Goal: Task Accomplishment & Management: Use online tool/utility

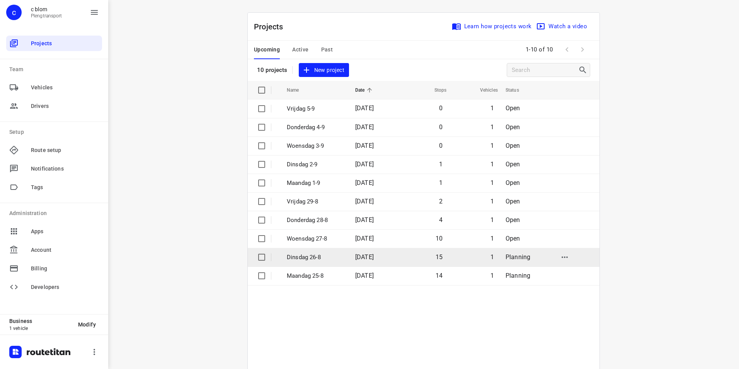
click at [416, 253] on td "15" at bounding box center [422, 257] width 49 height 19
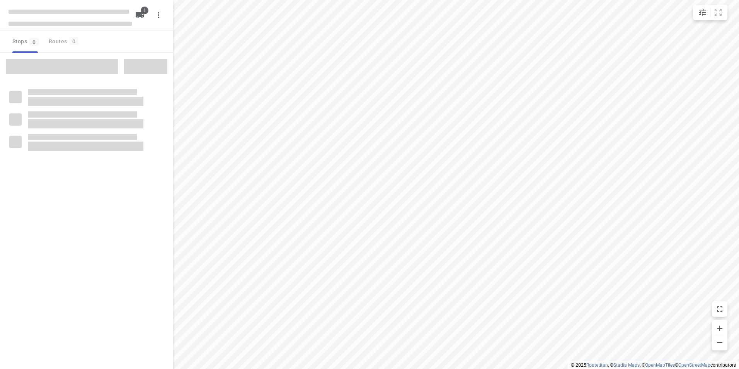
type input "distance"
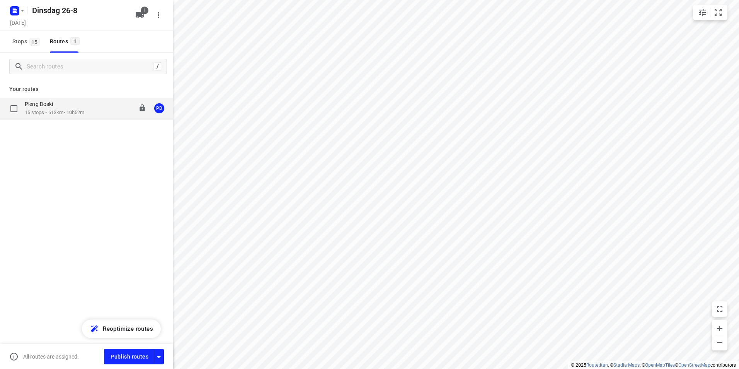
click at [50, 110] on p "15 stops • 613km • 10h52m" at bounding box center [54, 112] width 59 height 7
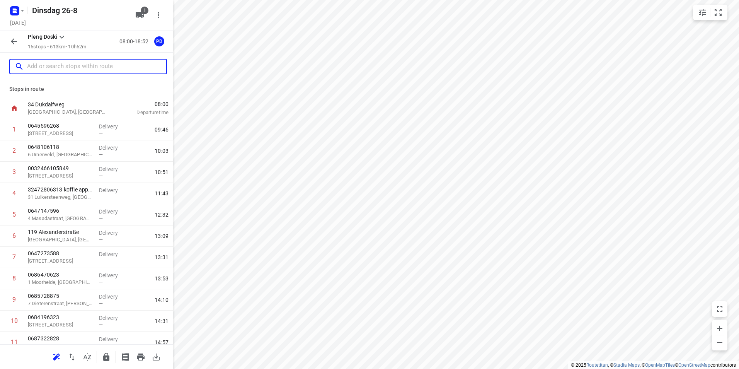
click at [99, 68] on input "text" at bounding box center [96, 67] width 139 height 12
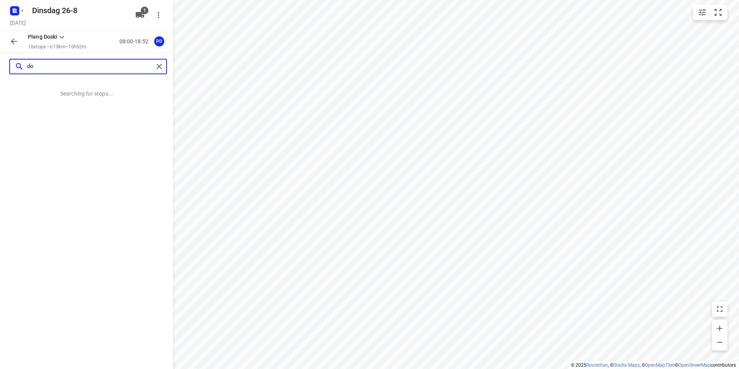
type input "d"
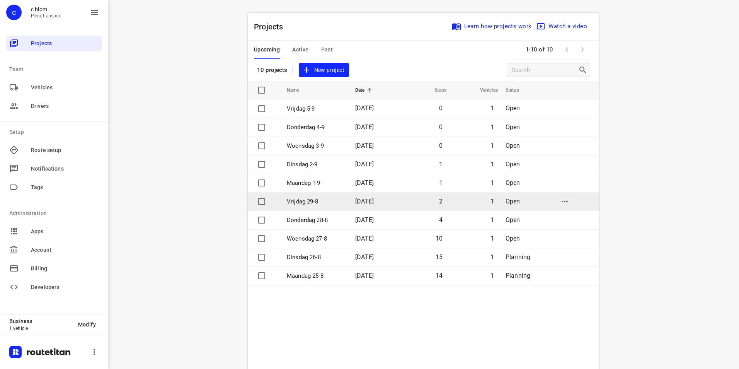
click at [305, 203] on p "Vrijdag 29-8" at bounding box center [315, 201] width 57 height 9
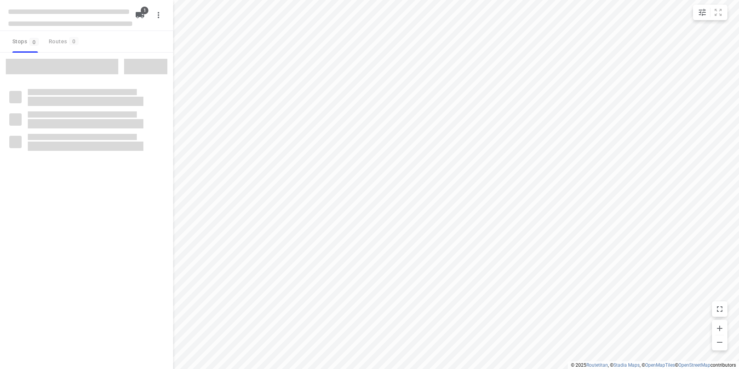
type input "distance"
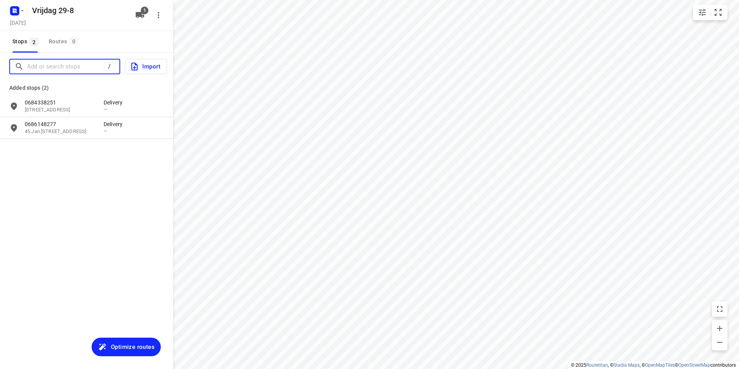
click at [70, 68] on input "Add or search stops" at bounding box center [65, 67] width 77 height 12
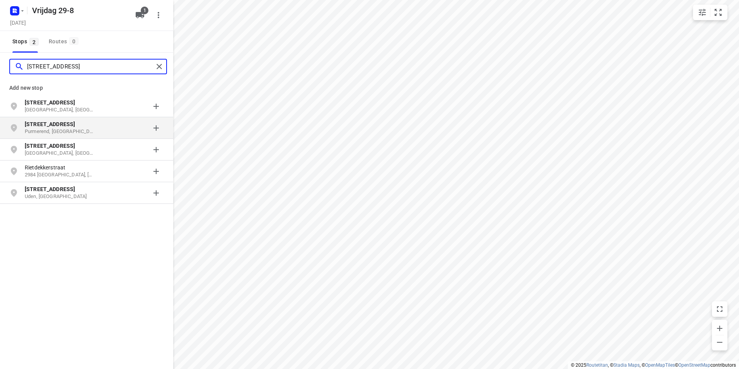
type input "[STREET_ADDRESS]"
click at [80, 128] on p "Purmerend, [GEOGRAPHIC_DATA]" at bounding box center [60, 131] width 71 height 7
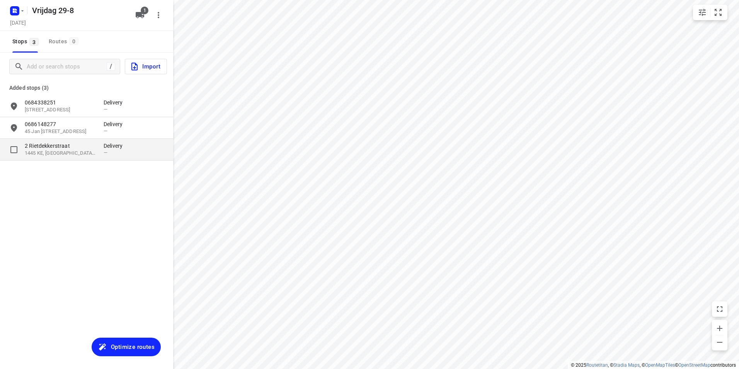
click at [89, 148] on p "2 Rietdekkerstraat" at bounding box center [60, 146] width 71 height 8
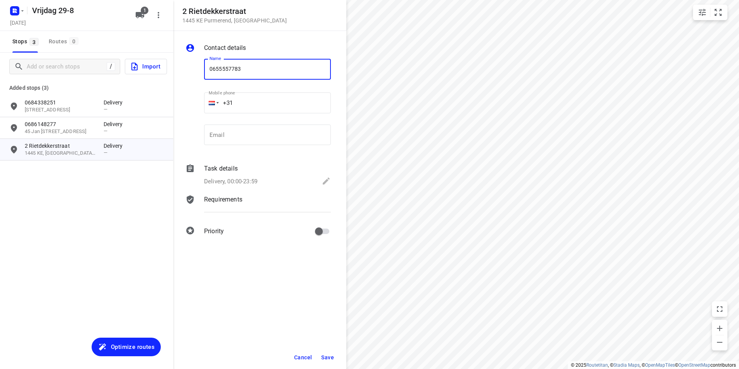
type input "0655557783"
click at [331, 357] on span "Save" at bounding box center [327, 357] width 13 height 6
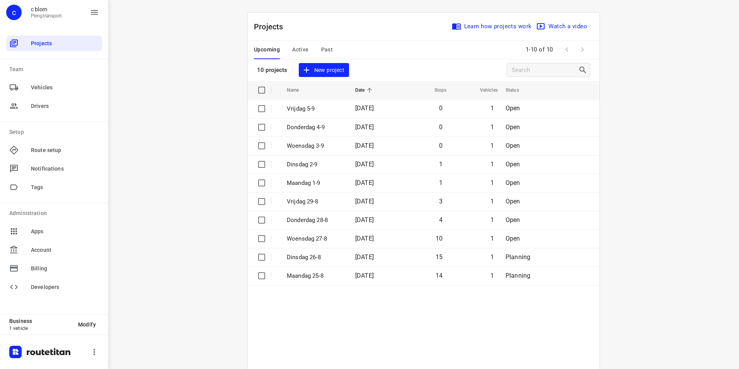
scroll to position [40, 0]
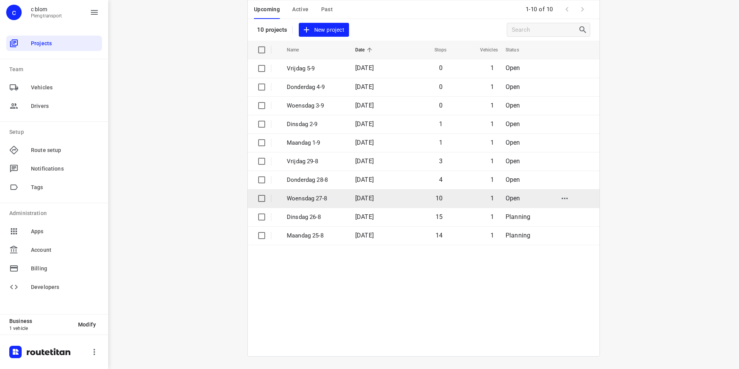
click at [366, 199] on span "[DATE]" at bounding box center [364, 197] width 19 height 7
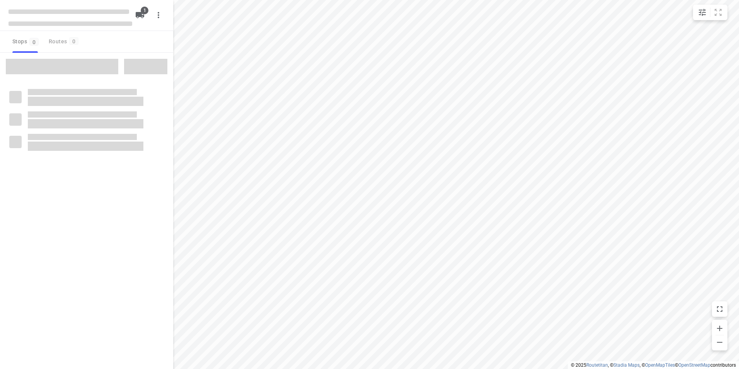
type input "distance"
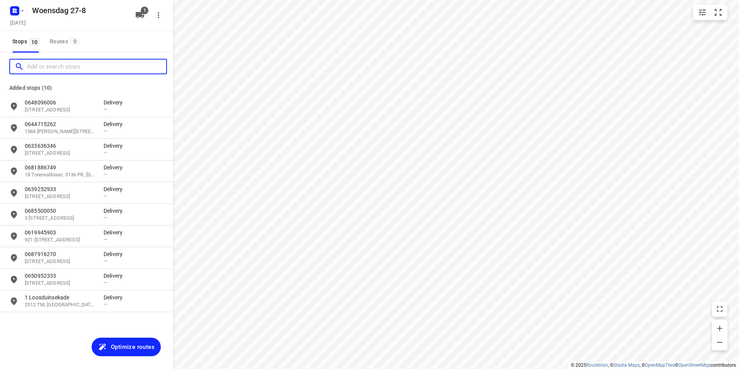
click at [41, 67] on input "Add or search stops" at bounding box center [96, 67] width 139 height 12
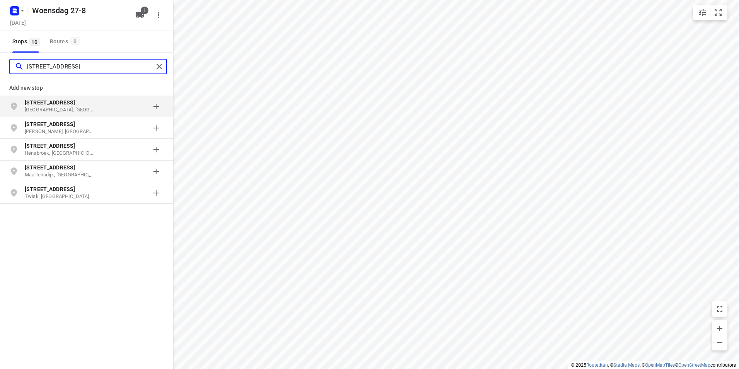
type input "[STREET_ADDRESS]"
click at [110, 105] on div "grid" at bounding box center [134, 106] width 60 height 15
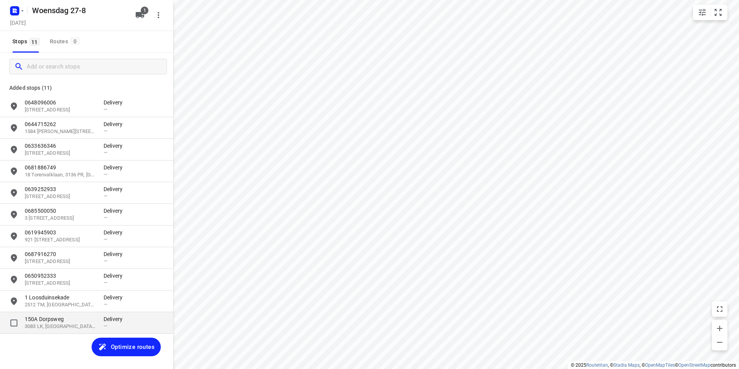
click at [76, 319] on p "150A Dorpsweg" at bounding box center [60, 319] width 71 height 8
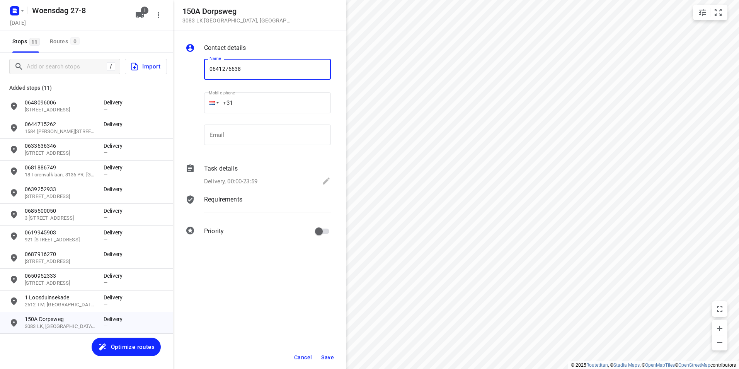
type input "0641276638"
click at [333, 358] on span "Save" at bounding box center [327, 357] width 13 height 6
